Goal: Navigation & Orientation: Find specific page/section

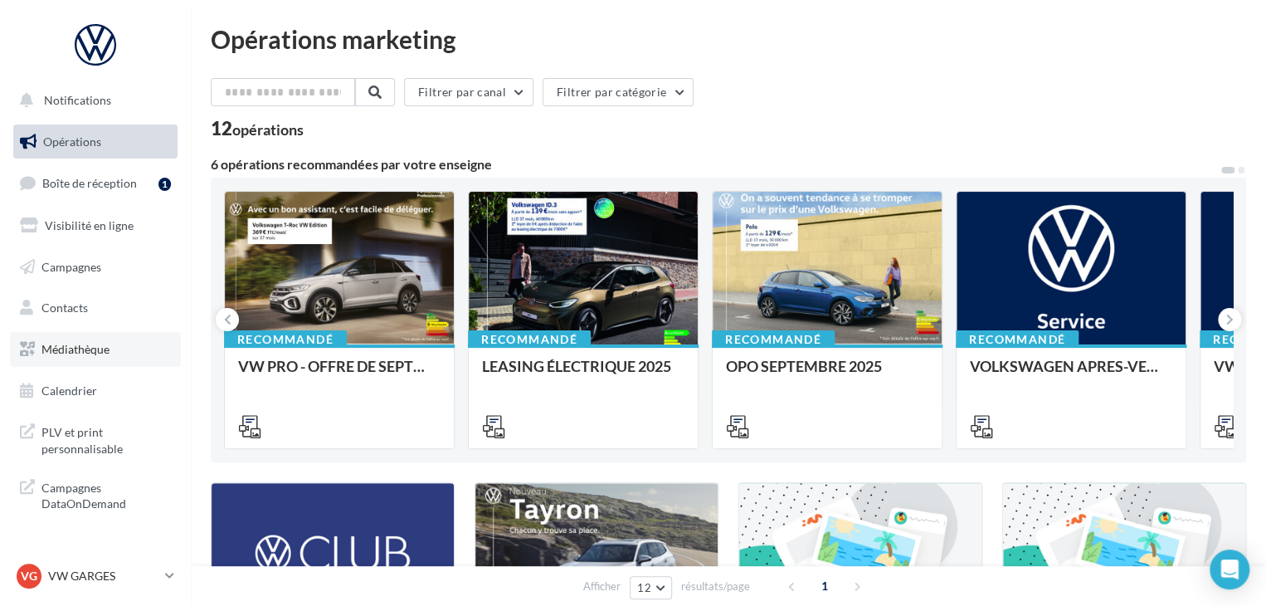
click at [85, 356] on span "Médiathèque" at bounding box center [75, 349] width 68 height 14
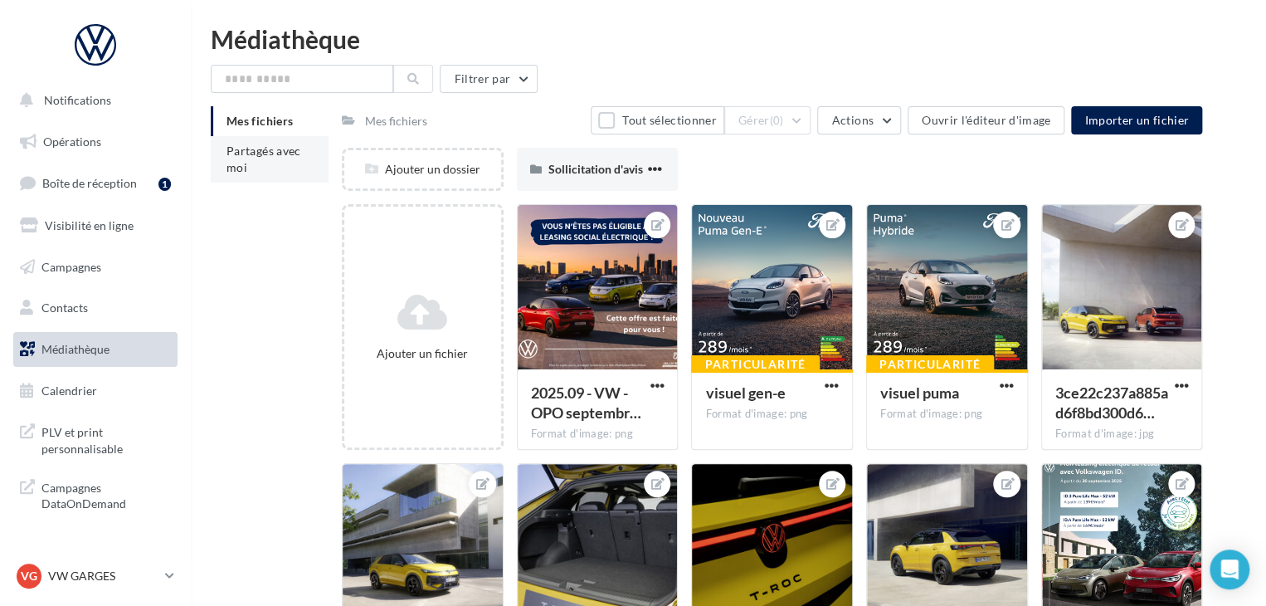
click at [269, 148] on span "Partagés avec moi" at bounding box center [263, 159] width 75 height 31
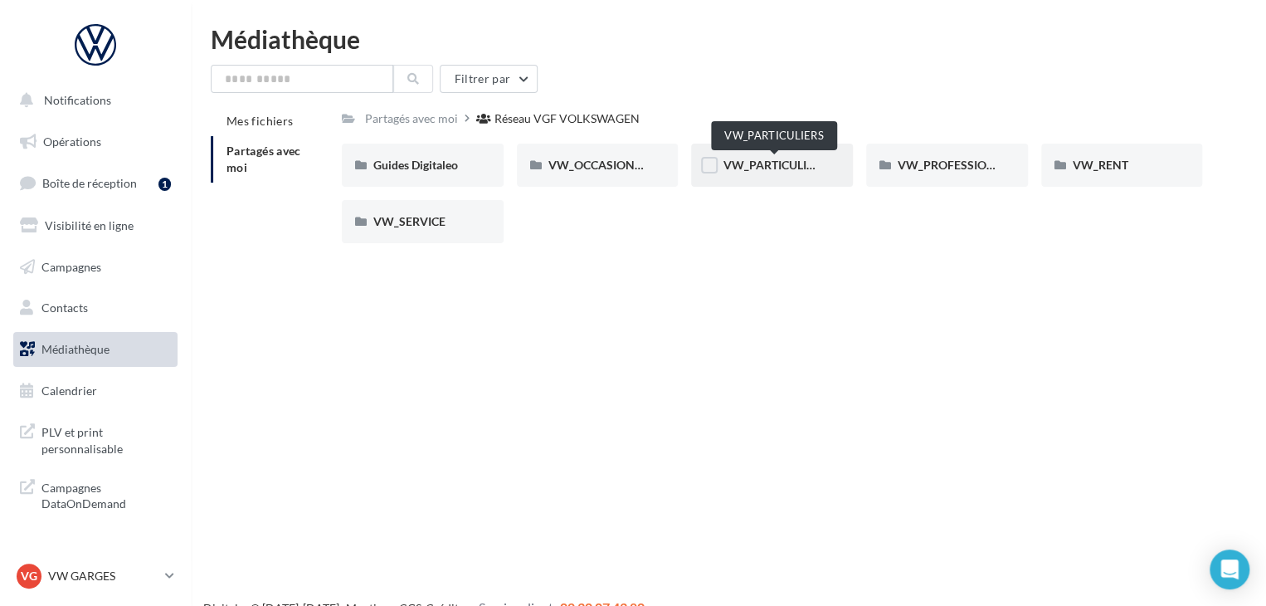
click at [786, 169] on span "VW_PARTICULIERS" at bounding box center [775, 165] width 104 height 14
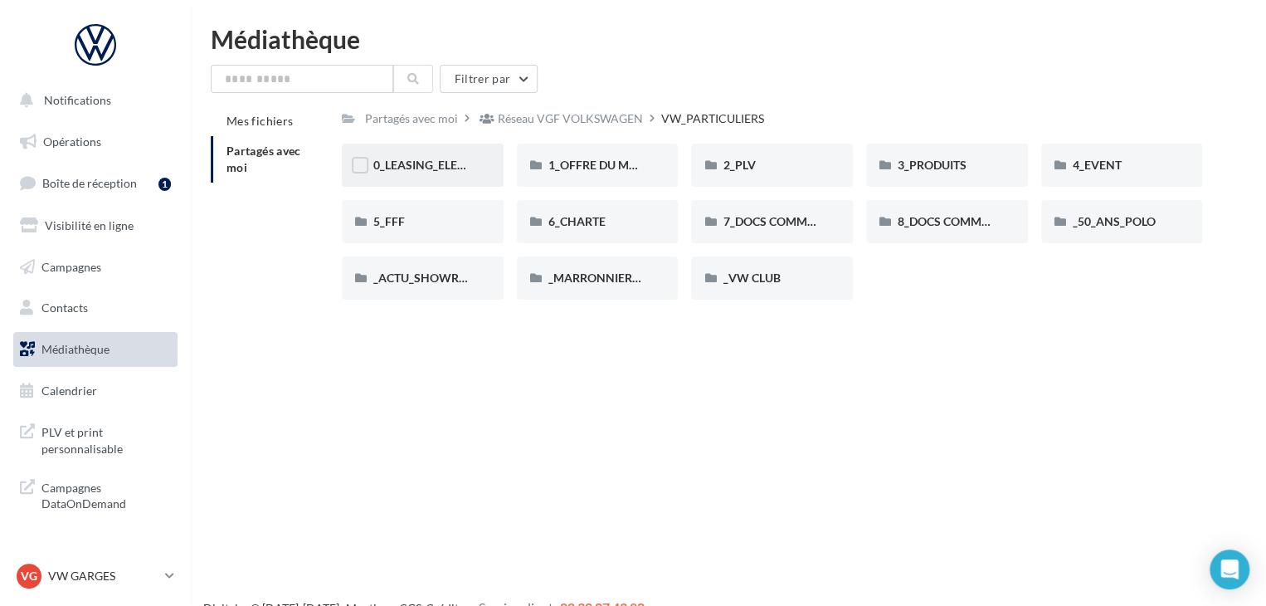
click at [468, 173] on div "0_LEASING_ELECTRIQUE" at bounding box center [422, 165] width 99 height 17
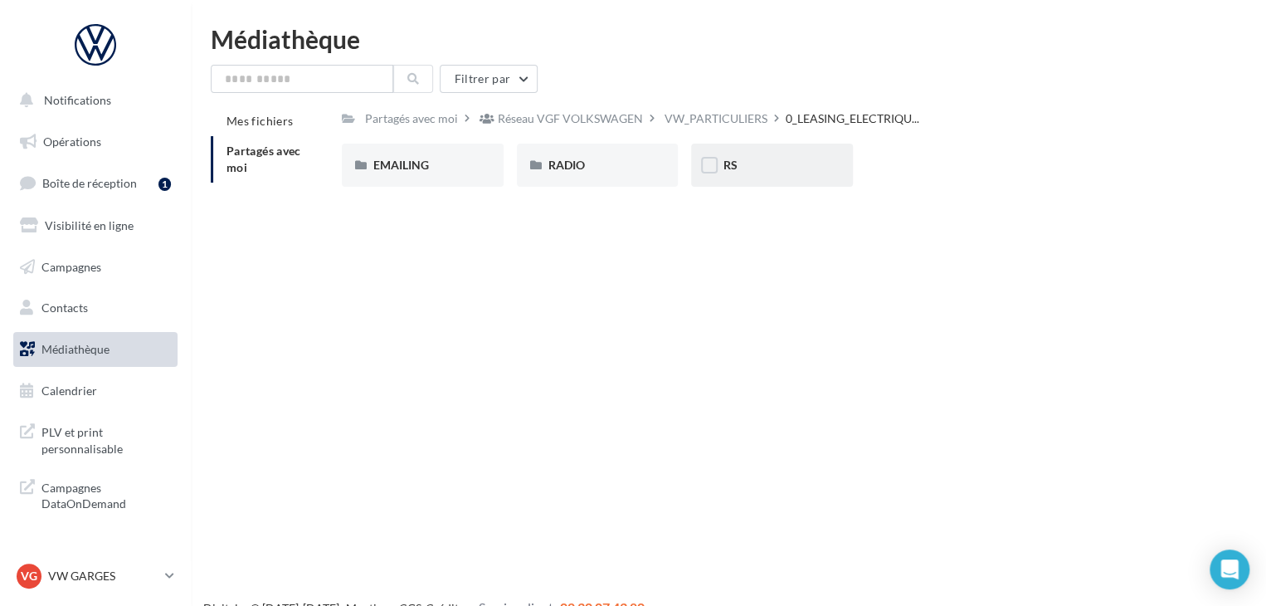
click at [757, 156] on div "RS" at bounding box center [772, 165] width 162 height 43
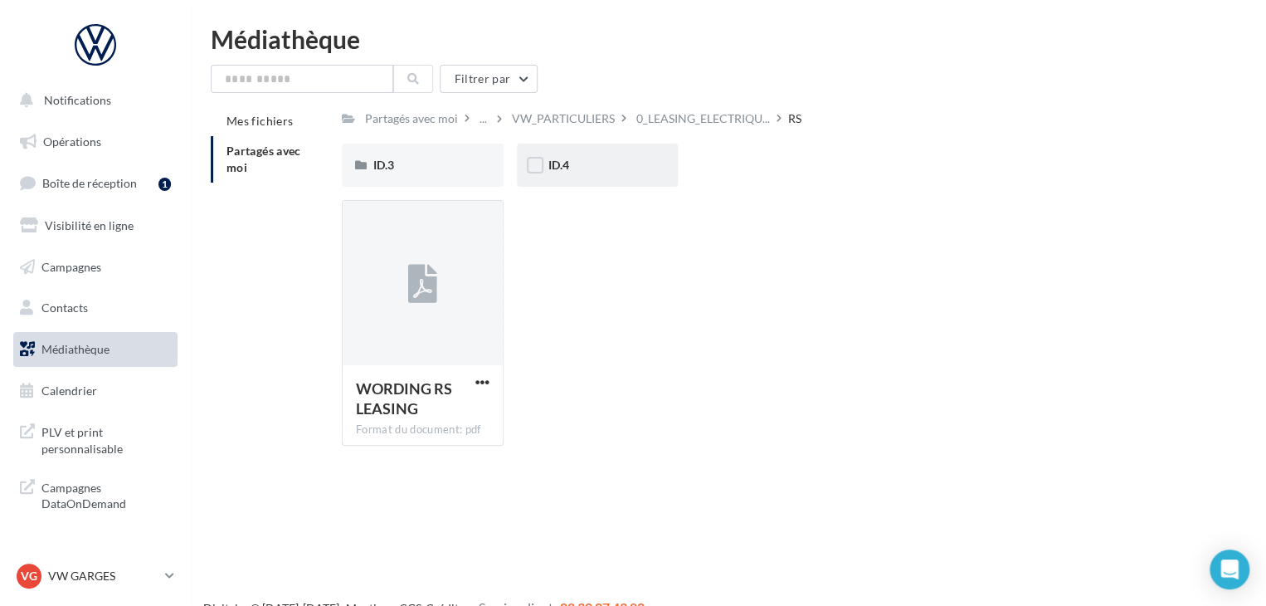
click at [587, 168] on div "ID.4" at bounding box center [597, 165] width 99 height 17
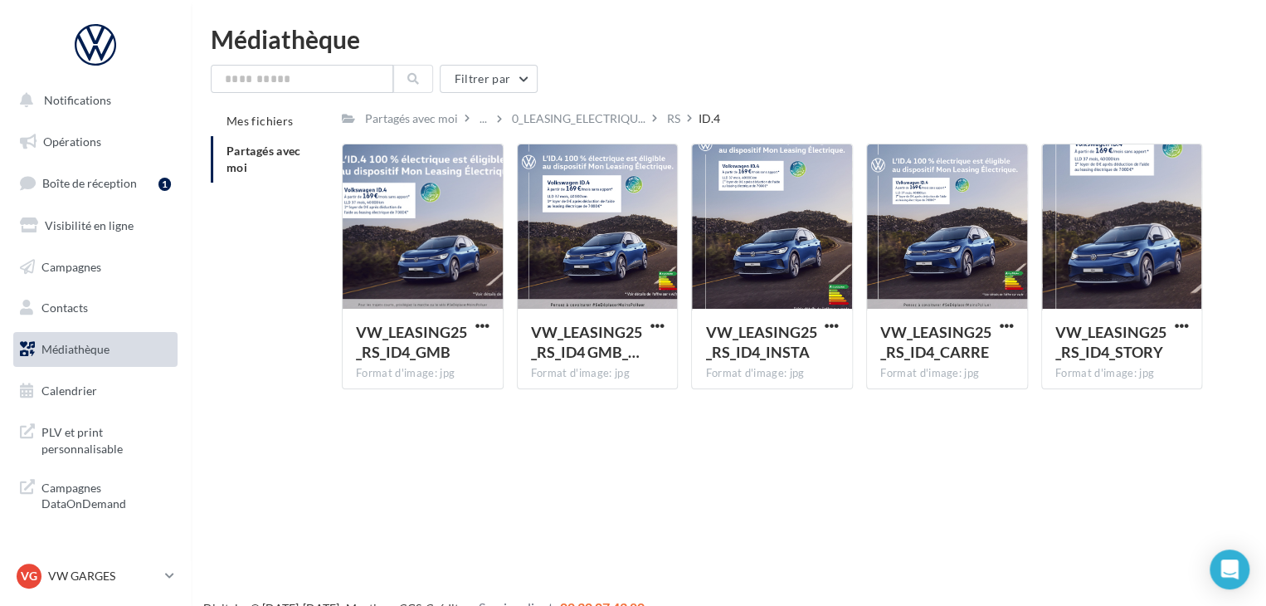
scroll to position [27, 0]
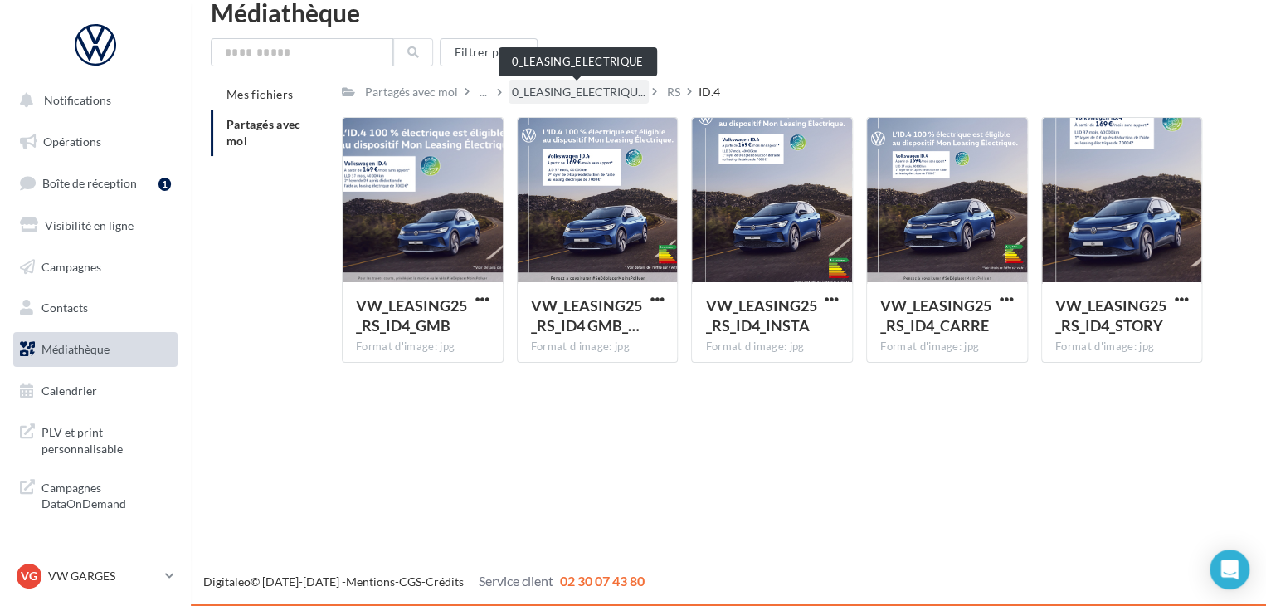
click at [565, 88] on span "0_LEASING_ELECTRIQU..." at bounding box center [579, 92] width 134 height 17
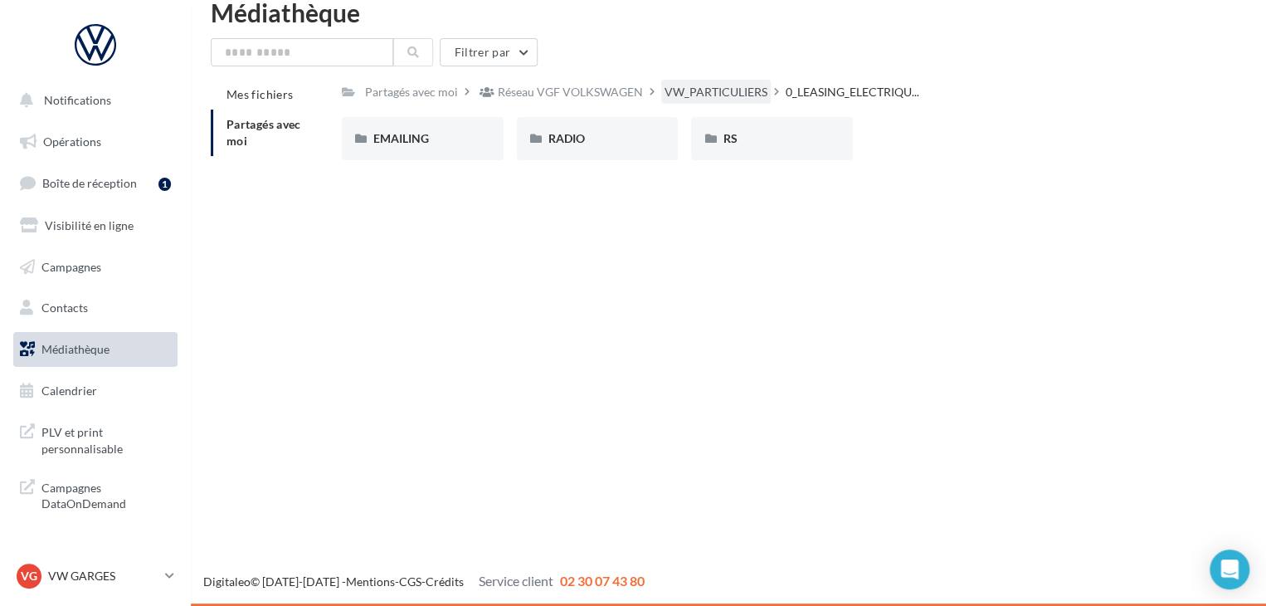
click at [695, 96] on div "VW_PARTICULIERS" at bounding box center [715, 92] width 103 height 17
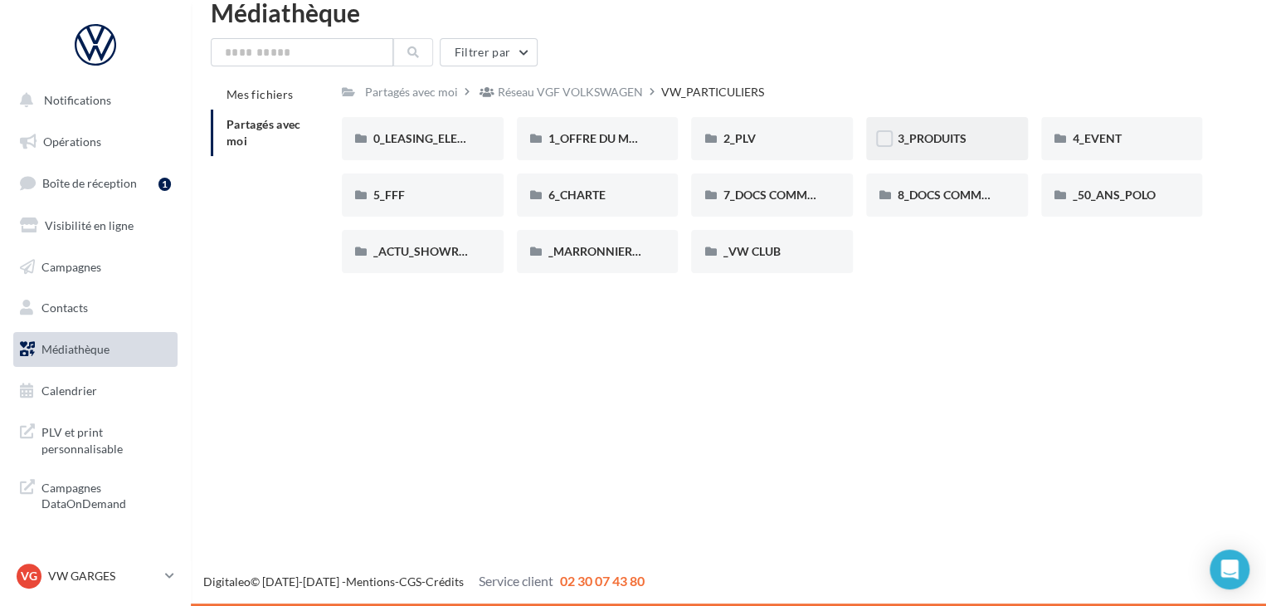
click at [969, 147] on div "3_PRODUITS" at bounding box center [947, 138] width 162 height 43
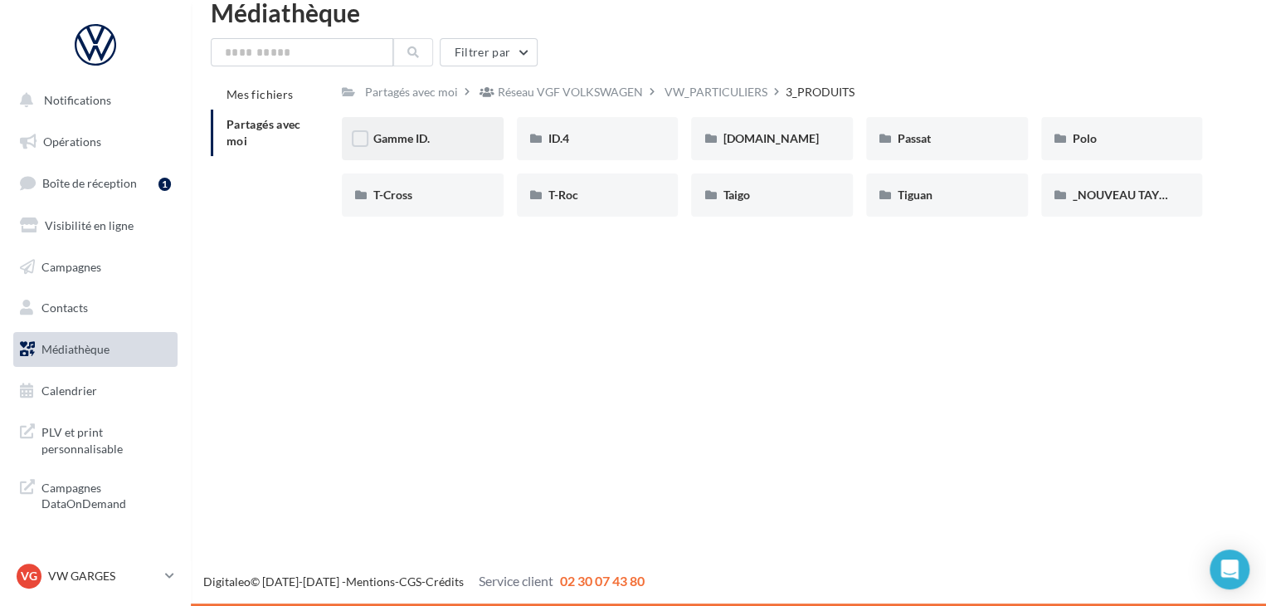
click at [436, 136] on div "Gamme ID." at bounding box center [422, 138] width 99 height 17
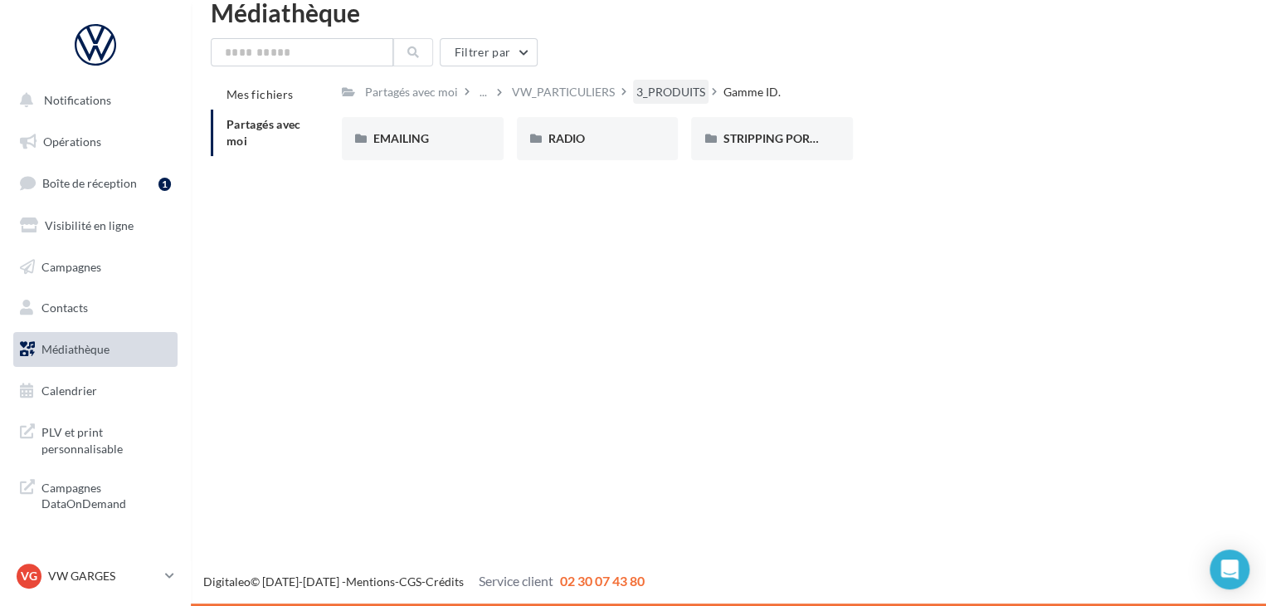
click at [673, 104] on div "3_PRODUITS" at bounding box center [670, 92] width 75 height 24
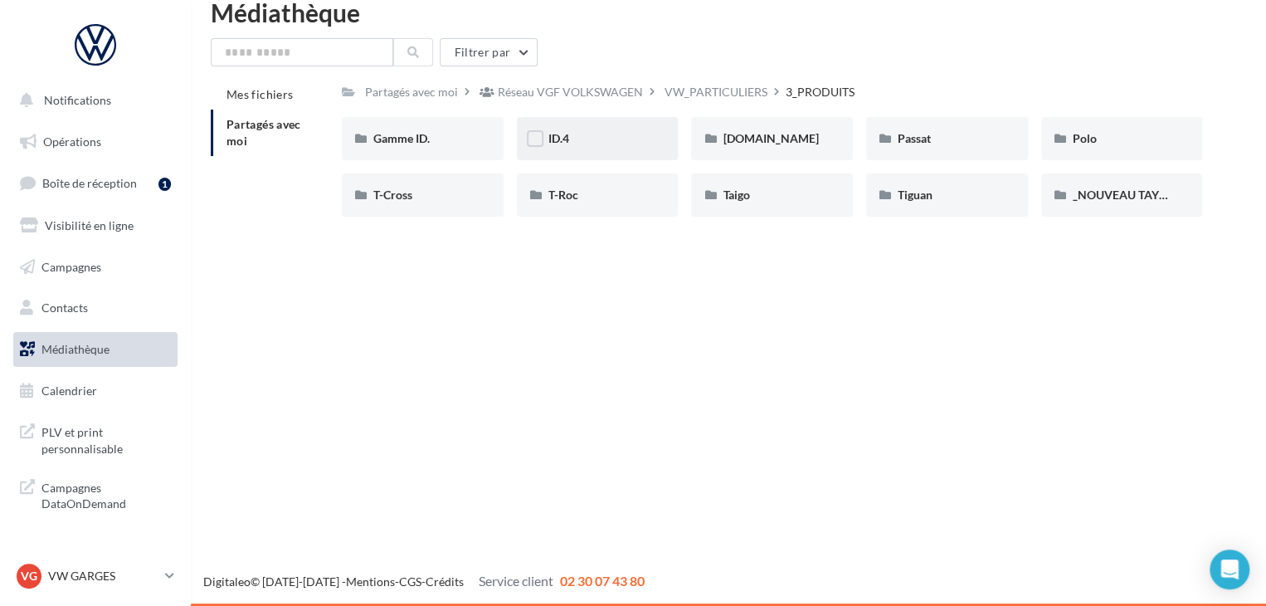
click at [581, 128] on div "ID.4" at bounding box center [598, 138] width 162 height 43
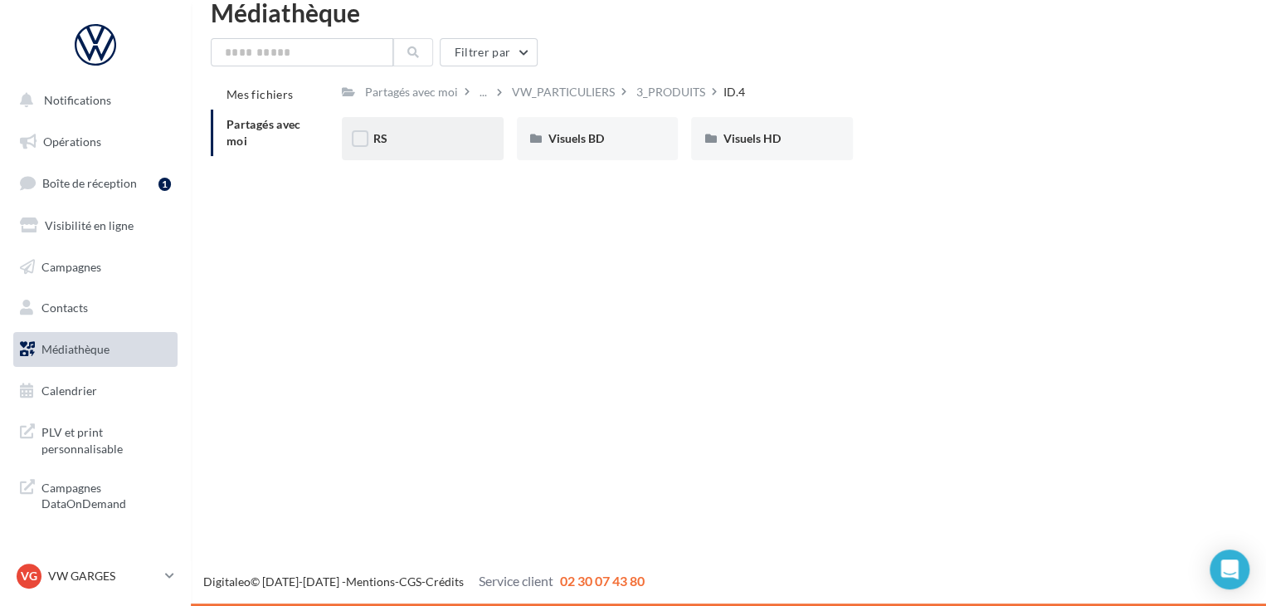
click at [416, 127] on div "RS" at bounding box center [423, 138] width 162 height 43
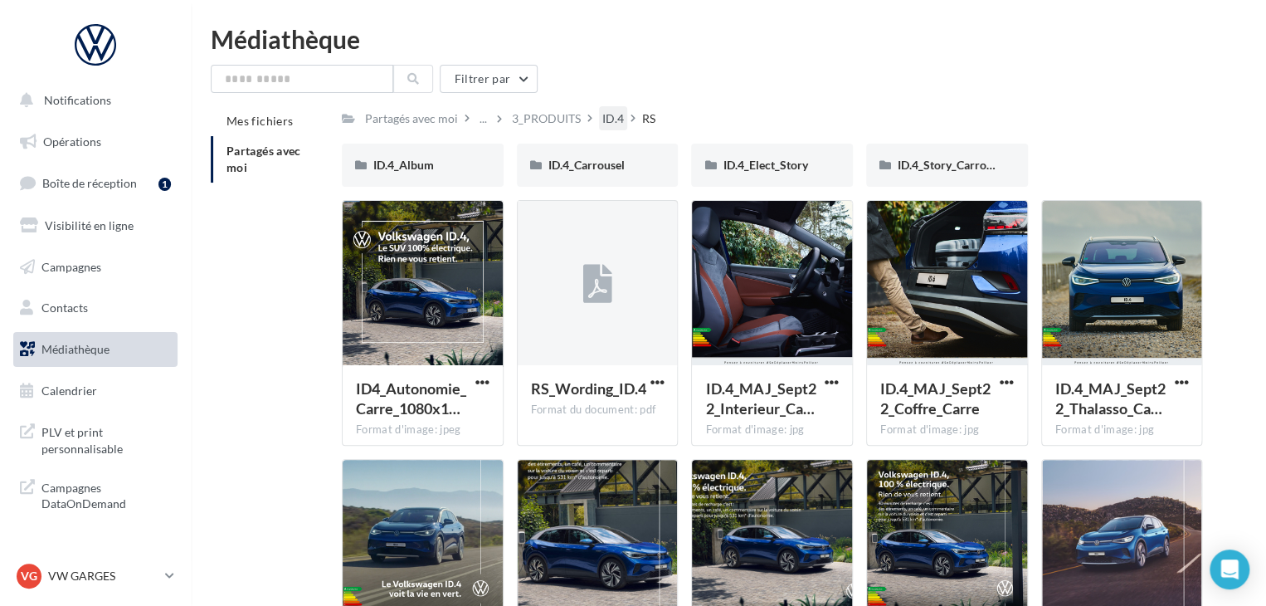
click at [603, 118] on div "ID.4" at bounding box center [613, 118] width 22 height 17
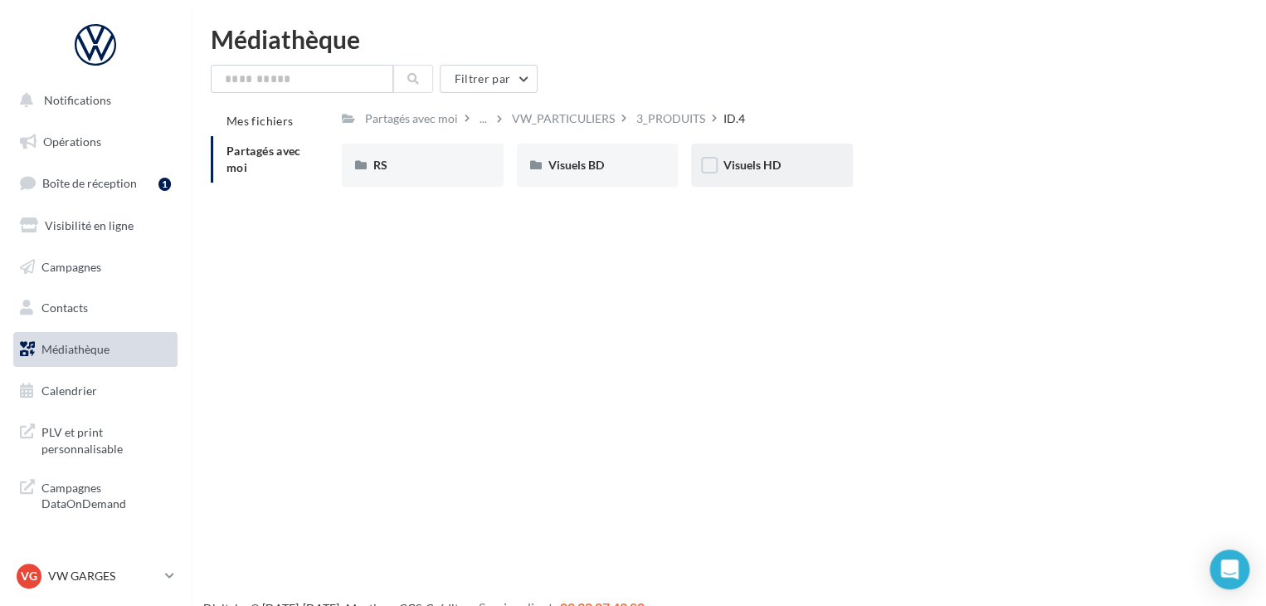
click at [725, 149] on div "Visuels HD" at bounding box center [772, 165] width 162 height 43
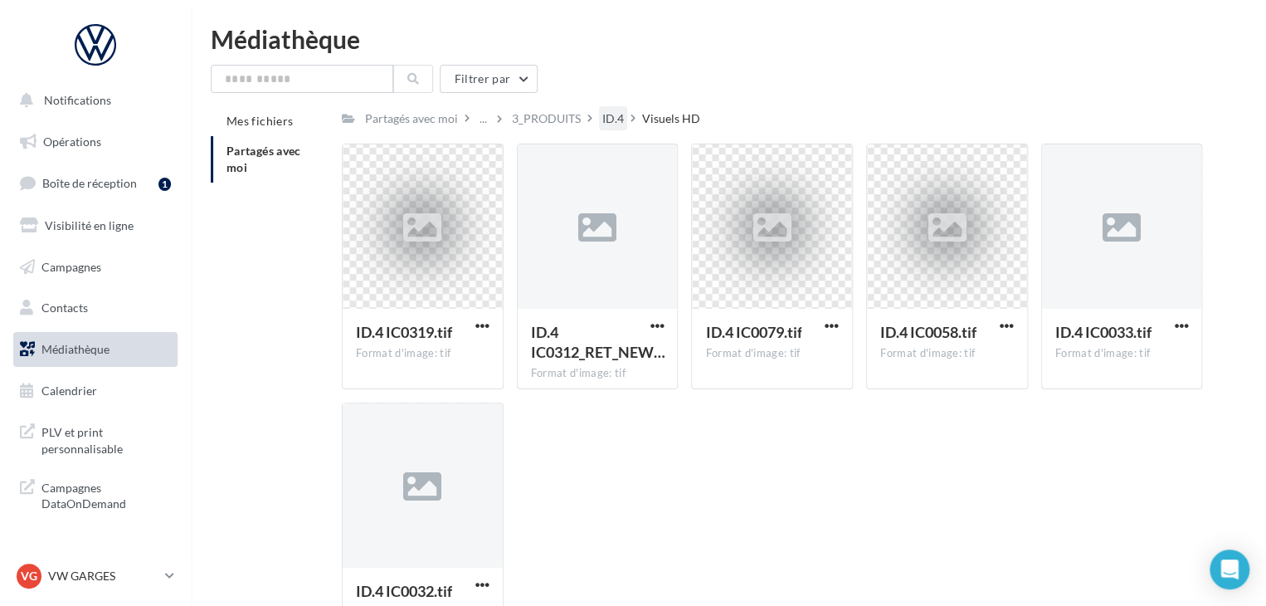
click at [608, 123] on div "ID.4" at bounding box center [613, 118] width 22 height 17
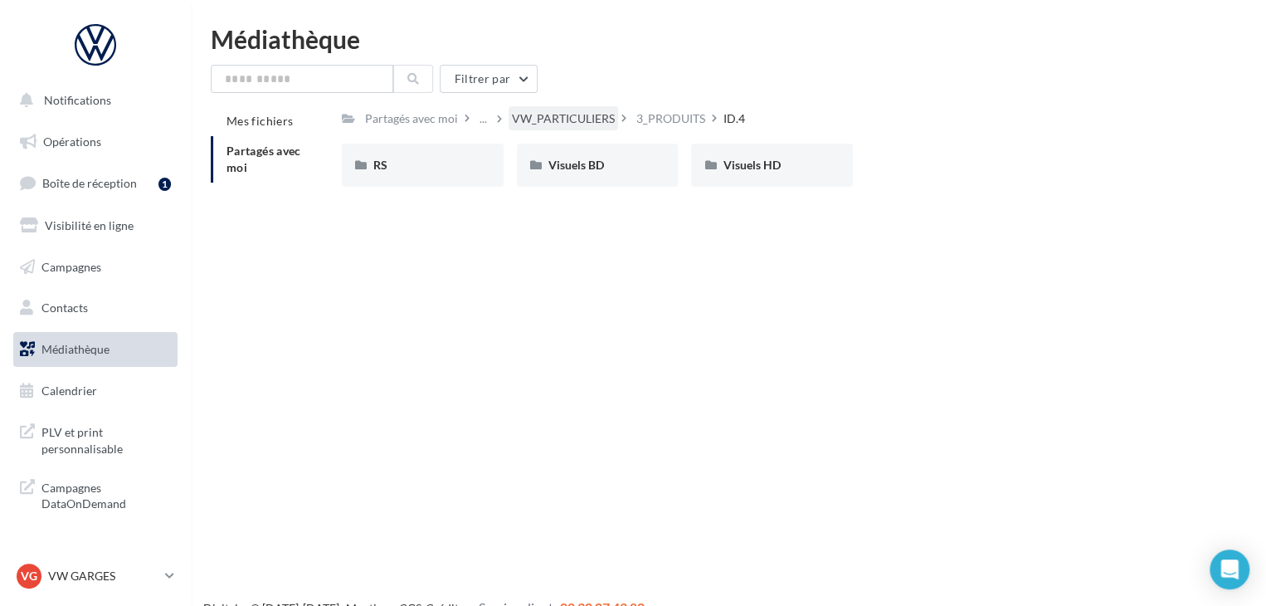
click at [577, 115] on div "VW_PARTICULIERS" at bounding box center [563, 118] width 103 height 17
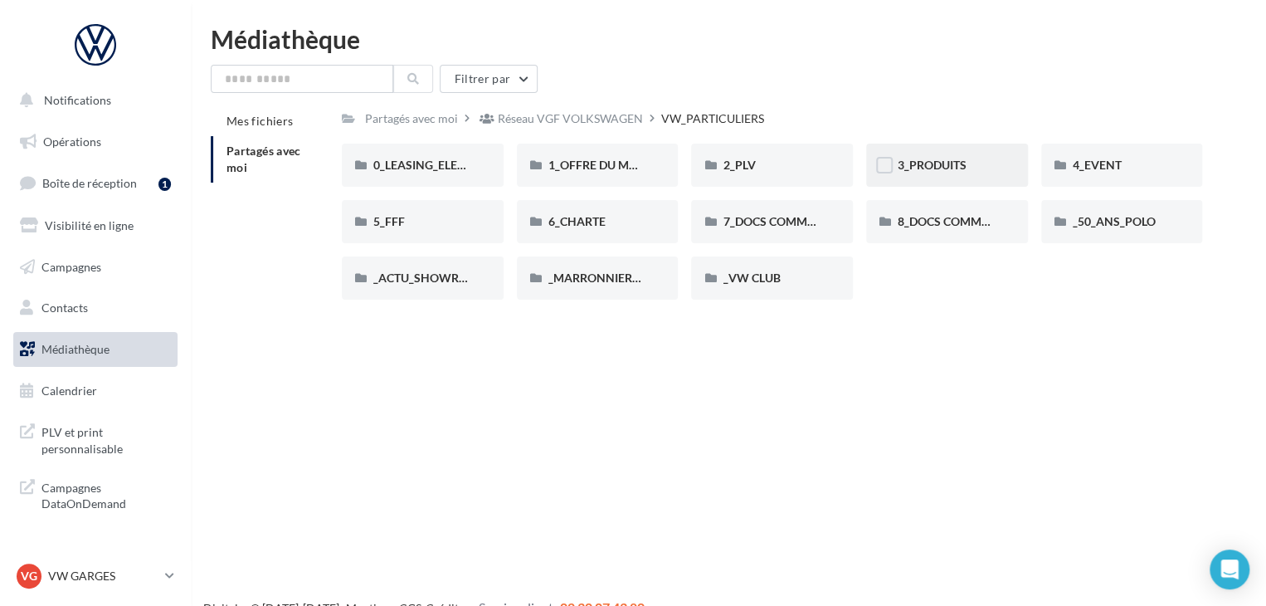
click at [972, 171] on div "3_PRODUITS" at bounding box center [947, 165] width 99 height 17
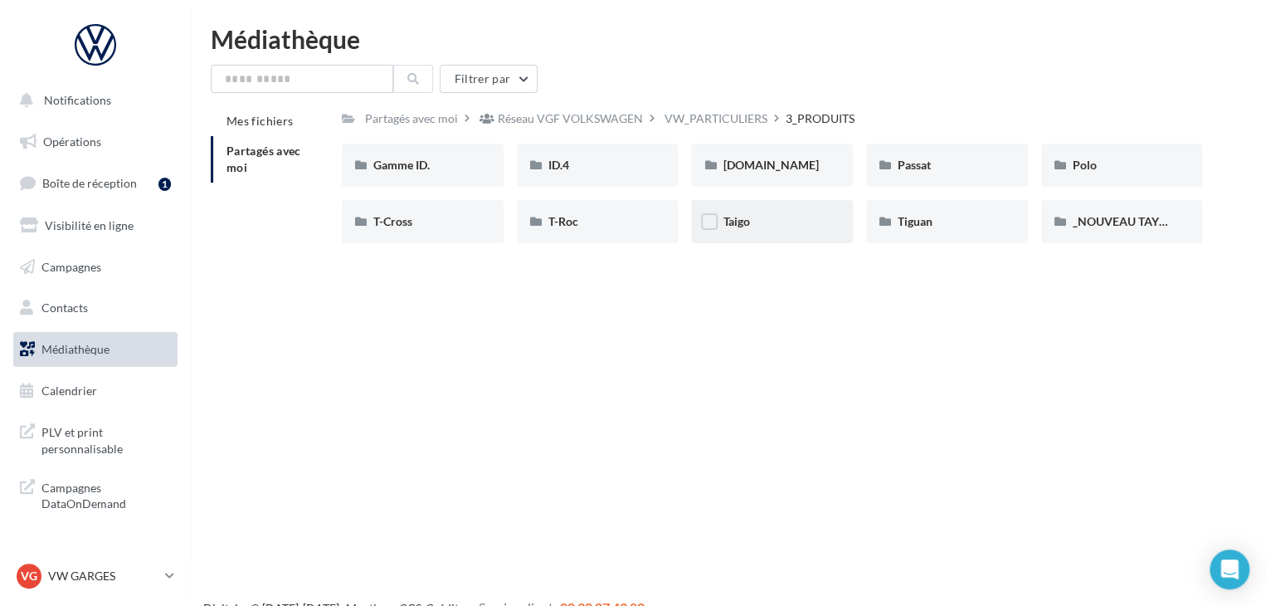
click at [791, 220] on div "Taigo" at bounding box center [772, 221] width 99 height 17
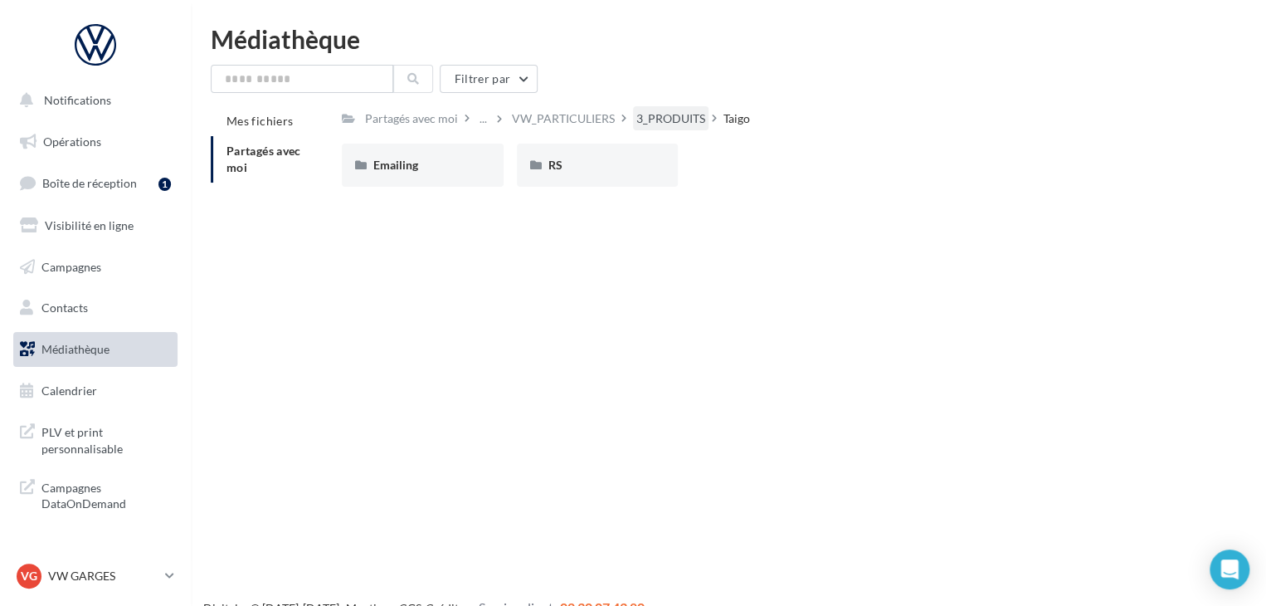
click at [681, 122] on div "3_PRODUITS" at bounding box center [670, 118] width 69 height 17
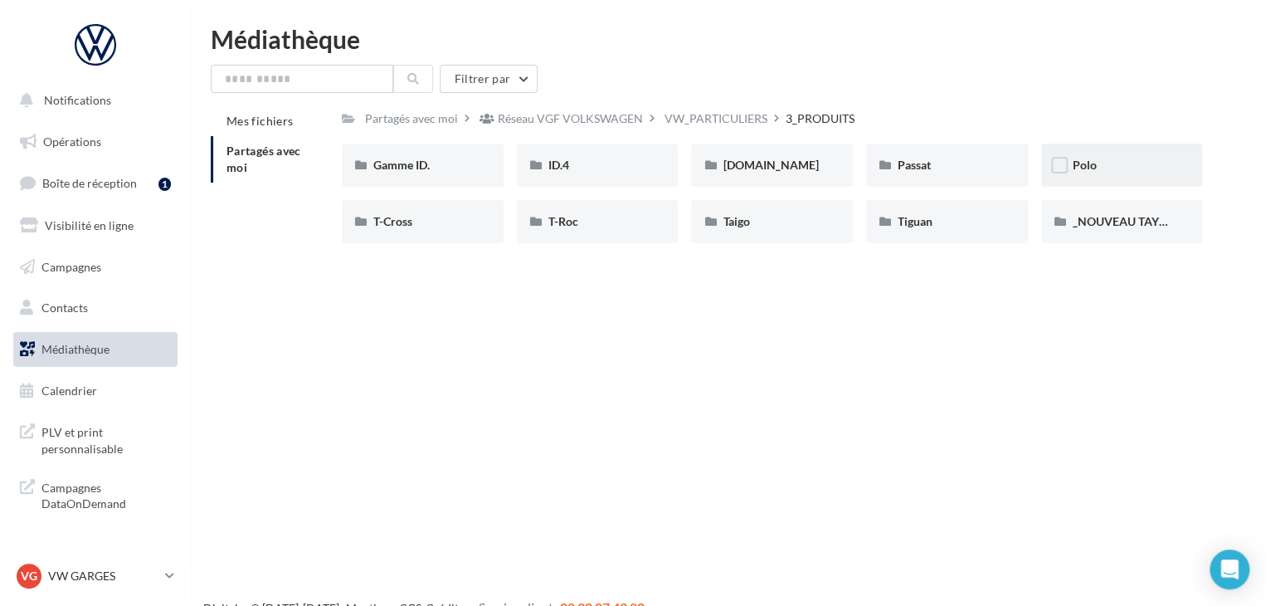
click at [1122, 166] on div "Polo" at bounding box center [1122, 165] width 99 height 17
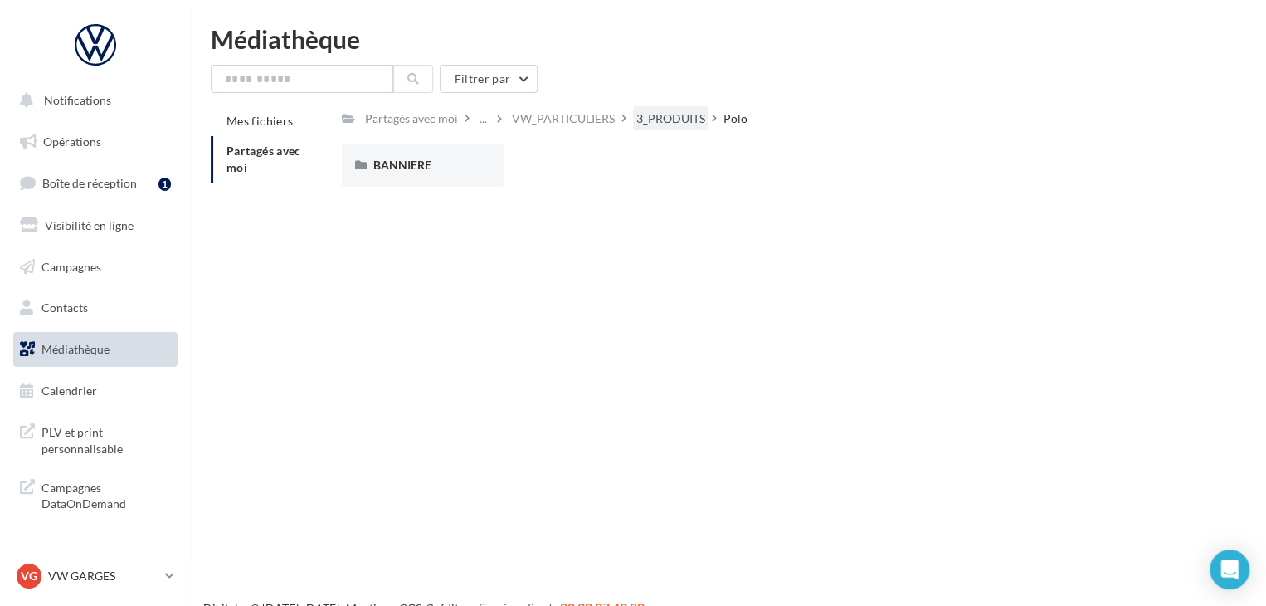
click at [670, 124] on div "3_PRODUITS" at bounding box center [670, 118] width 69 height 17
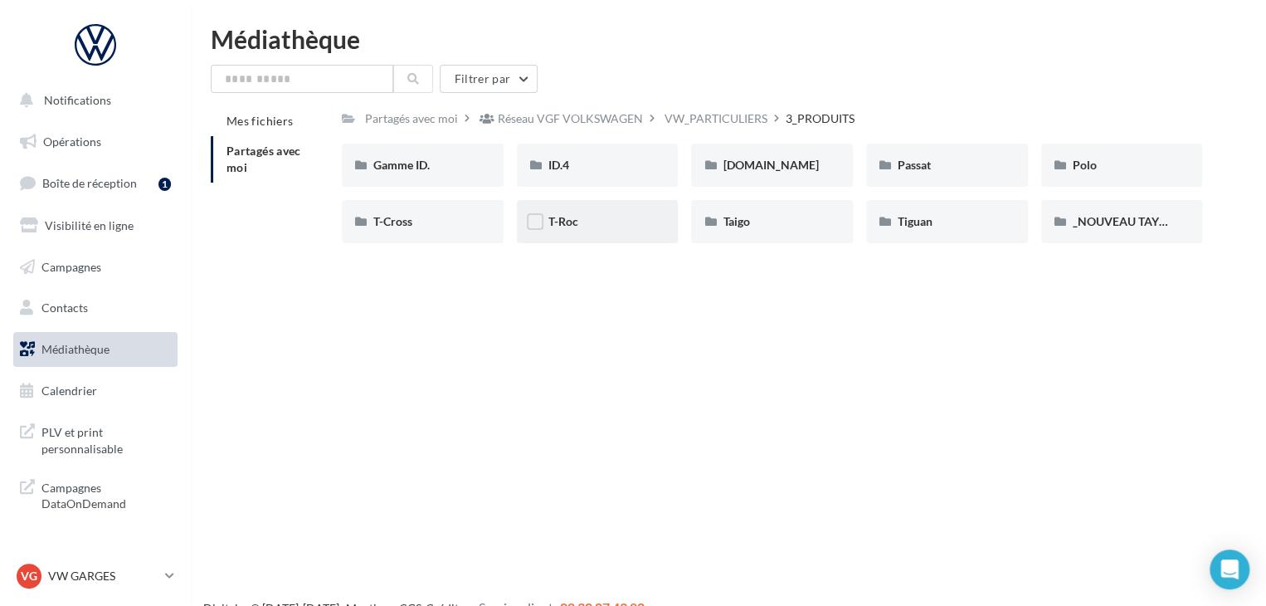
click at [630, 221] on div "T-Roc" at bounding box center [597, 221] width 99 height 17
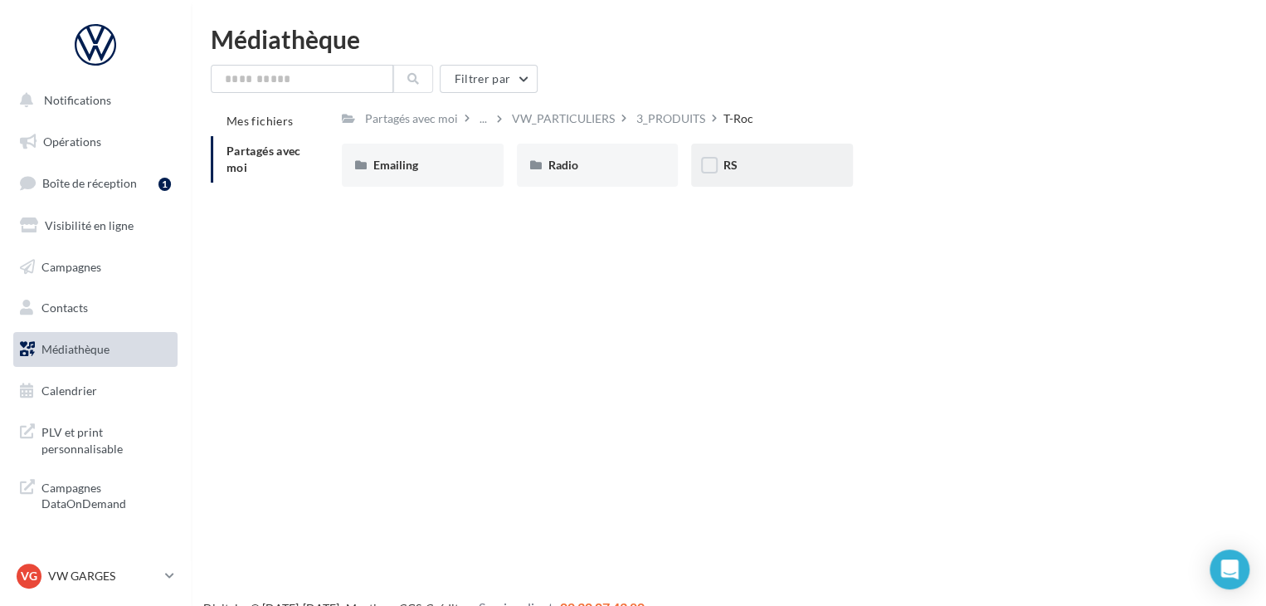
click at [758, 173] on div "RS" at bounding box center [772, 165] width 99 height 17
